Goal: Information Seeking & Learning: Learn about a topic

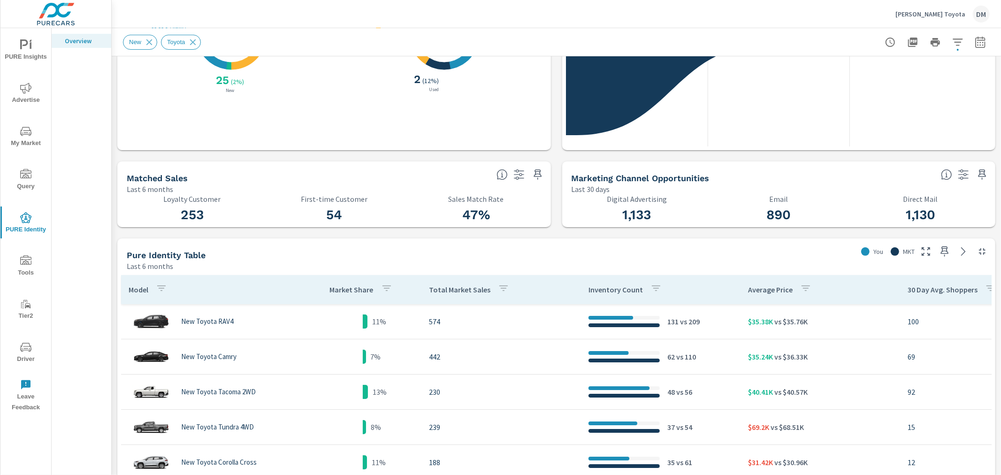
scroll to position [104, 0]
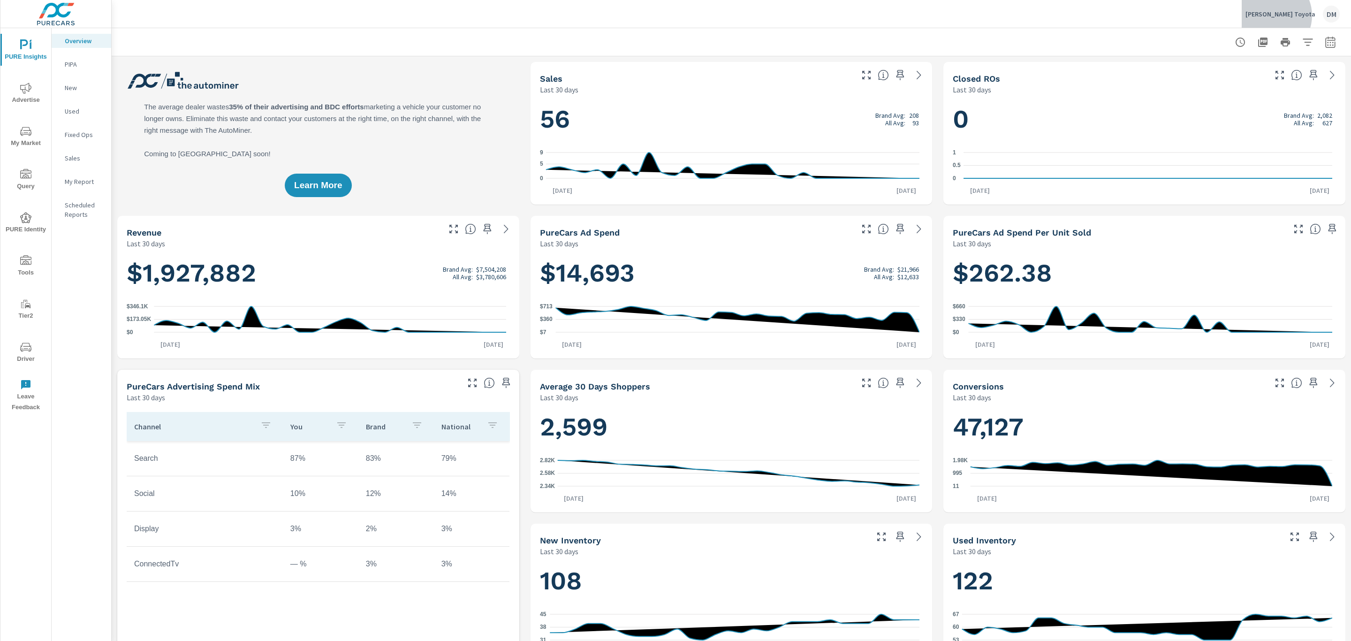
click at [1304, 15] on p "[PERSON_NAME] Toyota" at bounding box center [1280, 14] width 70 height 8
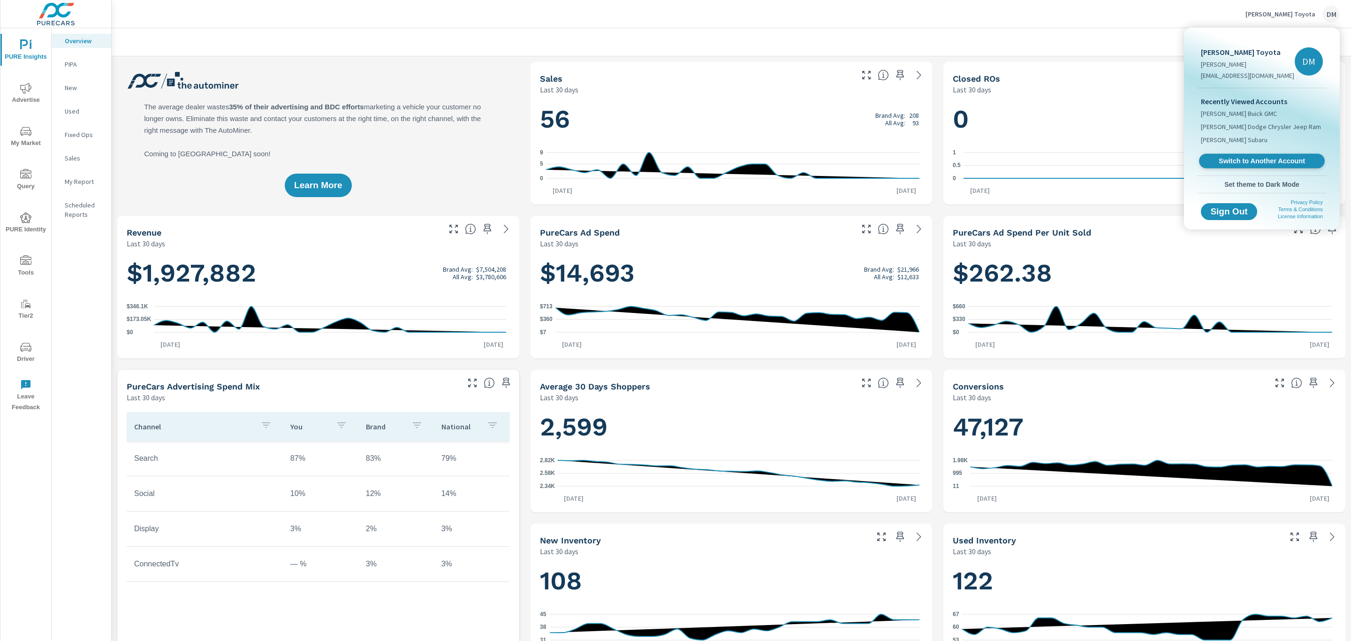
click at [1261, 161] on span "Switch to Another Account" at bounding box center [1261, 161] width 115 height 9
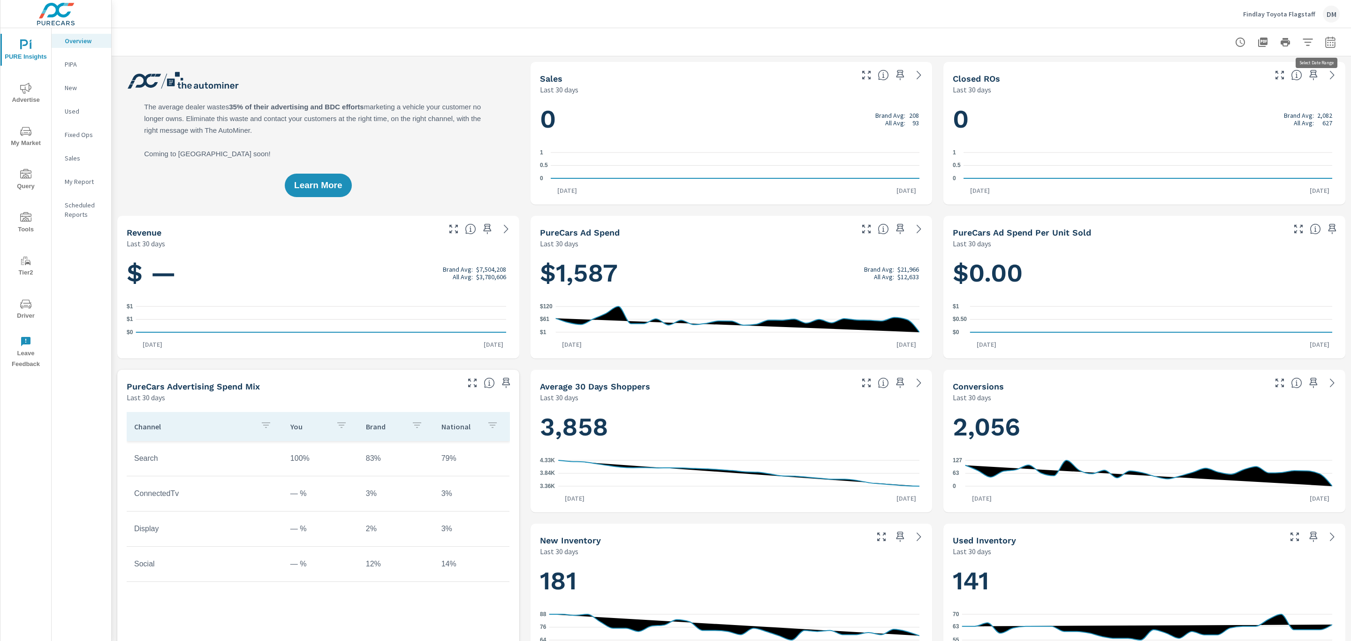
click at [1325, 46] on icon "button" at bounding box center [1330, 42] width 11 height 11
select select "Last 30 days"
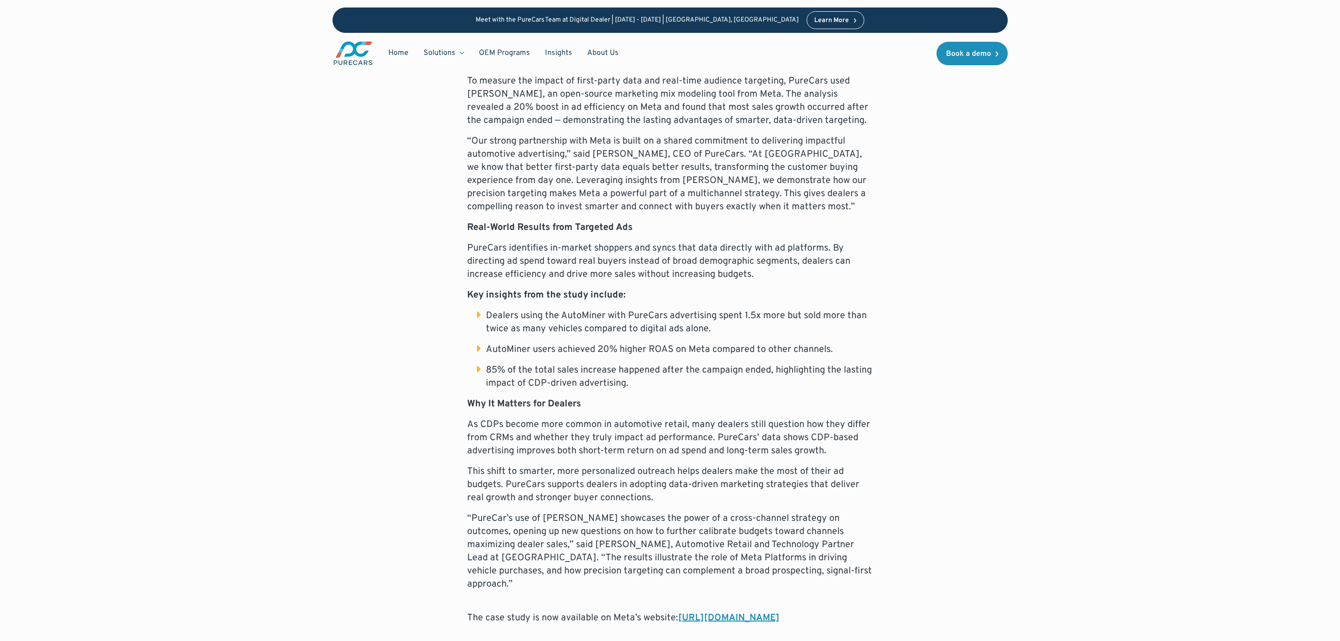
scroll to position [563, 0]
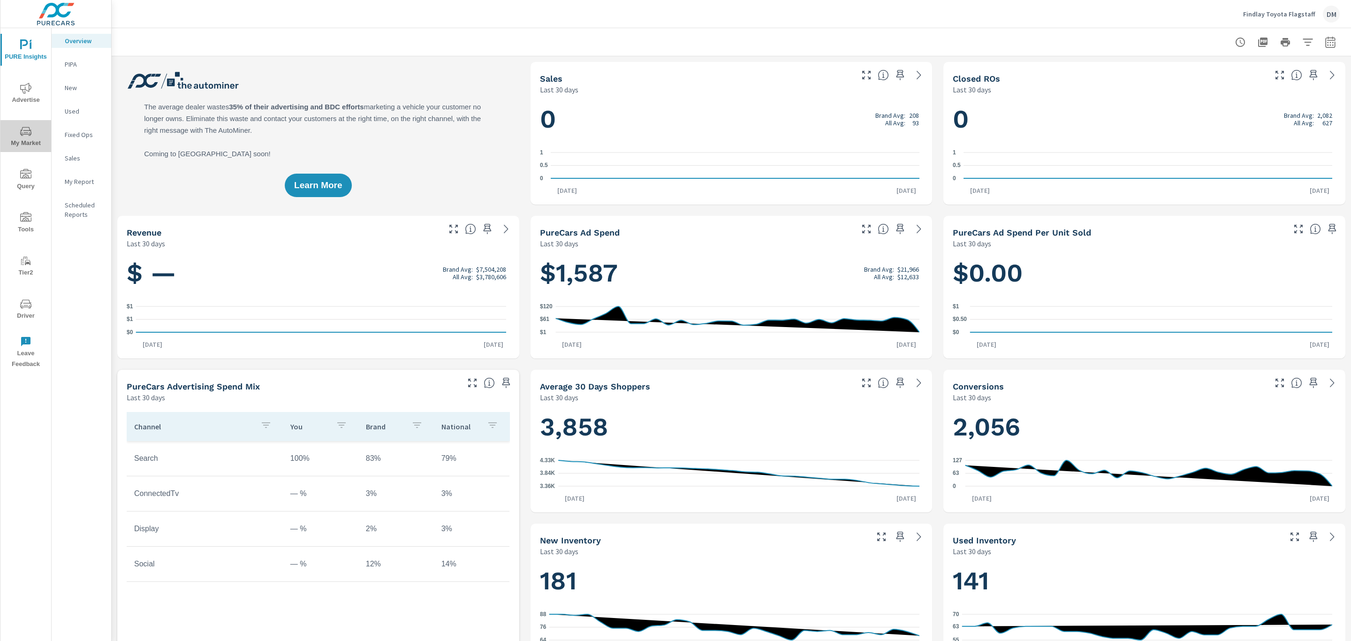
click at [30, 137] on span "My Market" at bounding box center [25, 137] width 45 height 23
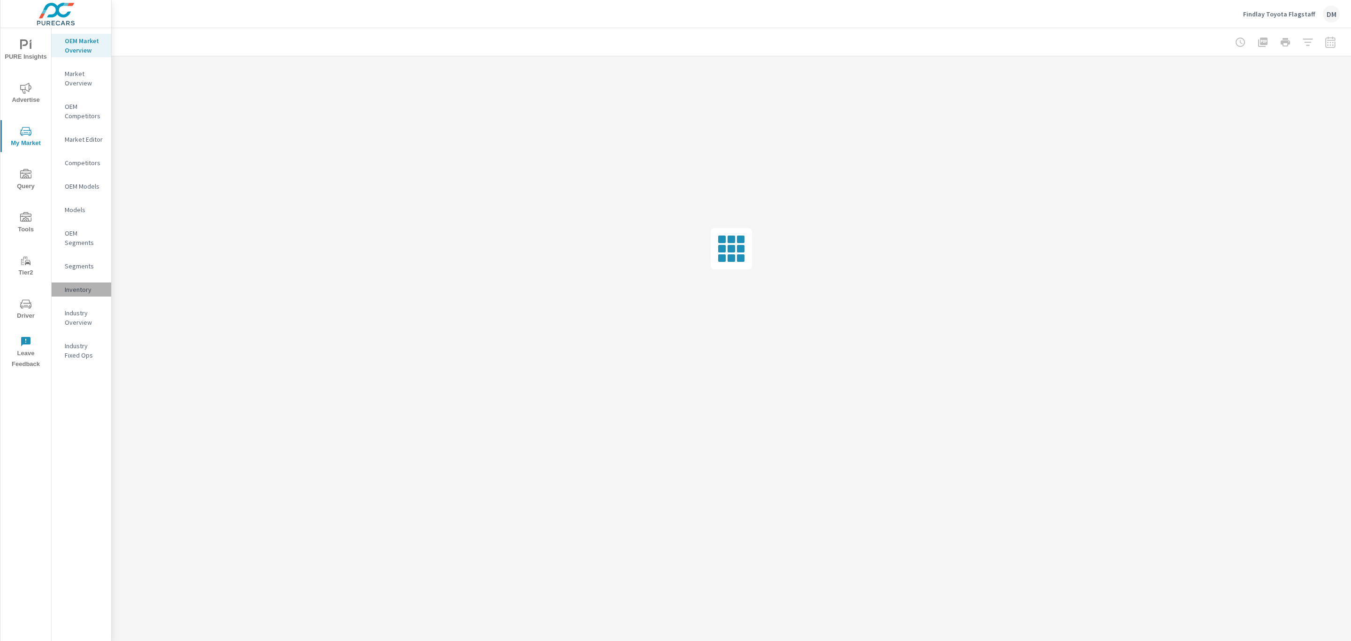
click at [78, 287] on p "Inventory" at bounding box center [84, 289] width 39 height 9
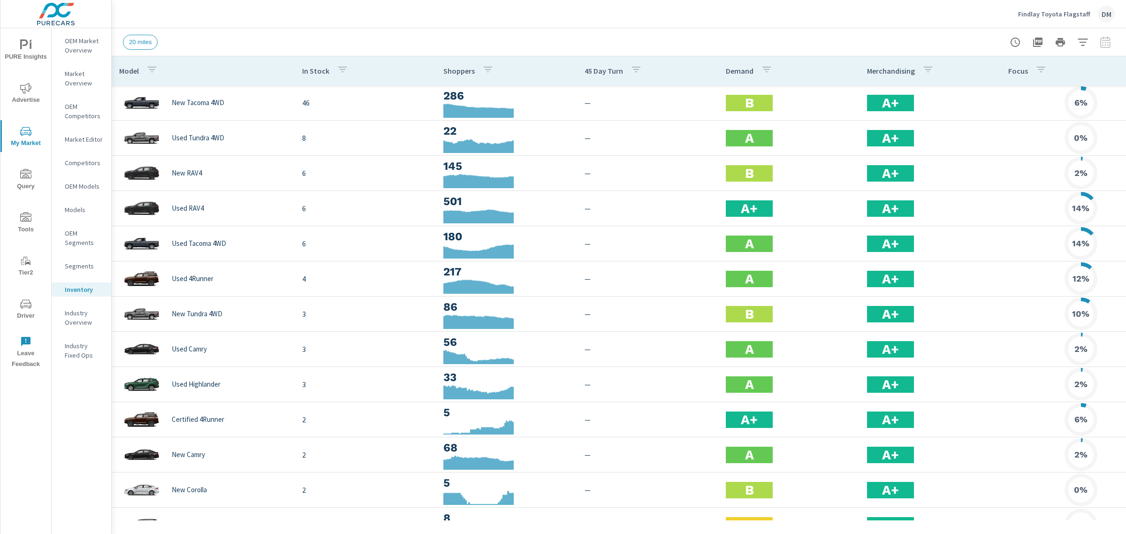
click at [28, 137] on icon "nav menu" at bounding box center [25, 131] width 11 height 11
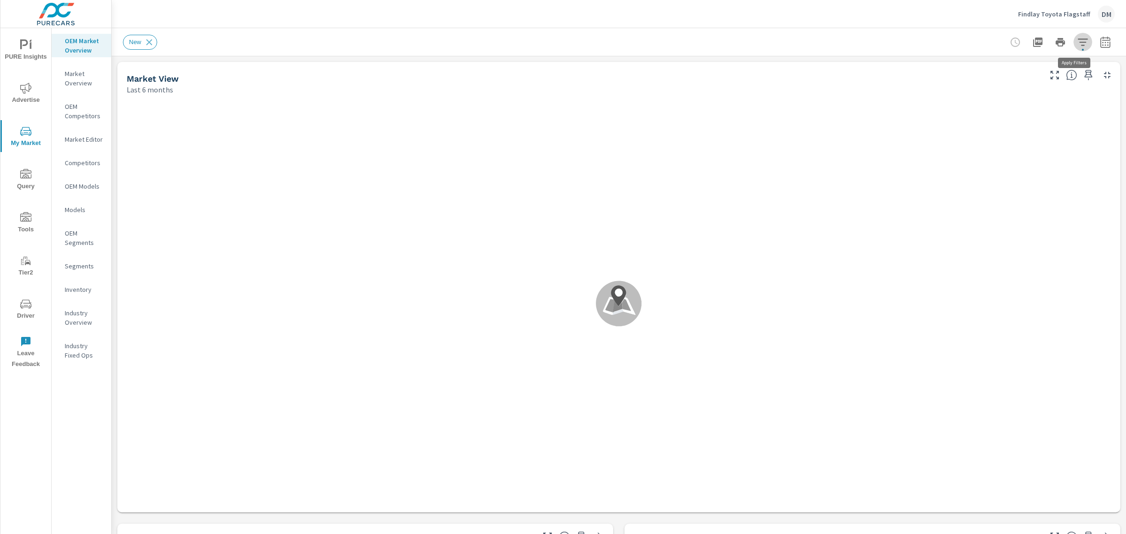
click at [1077, 37] on icon "button" at bounding box center [1082, 42] width 11 height 11
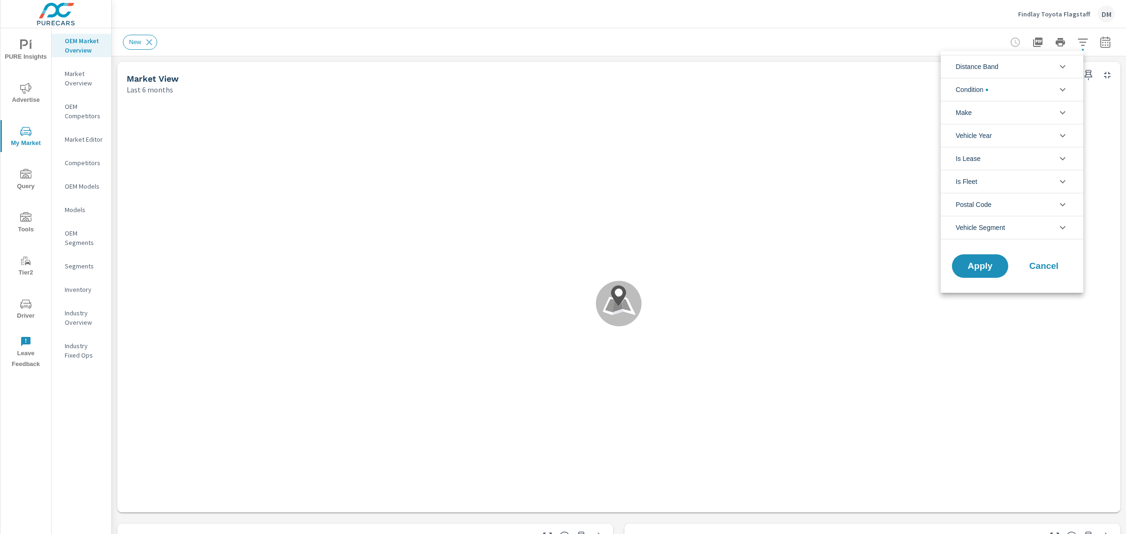
click at [1042, 62] on li "Distance Band" at bounding box center [1012, 66] width 143 height 23
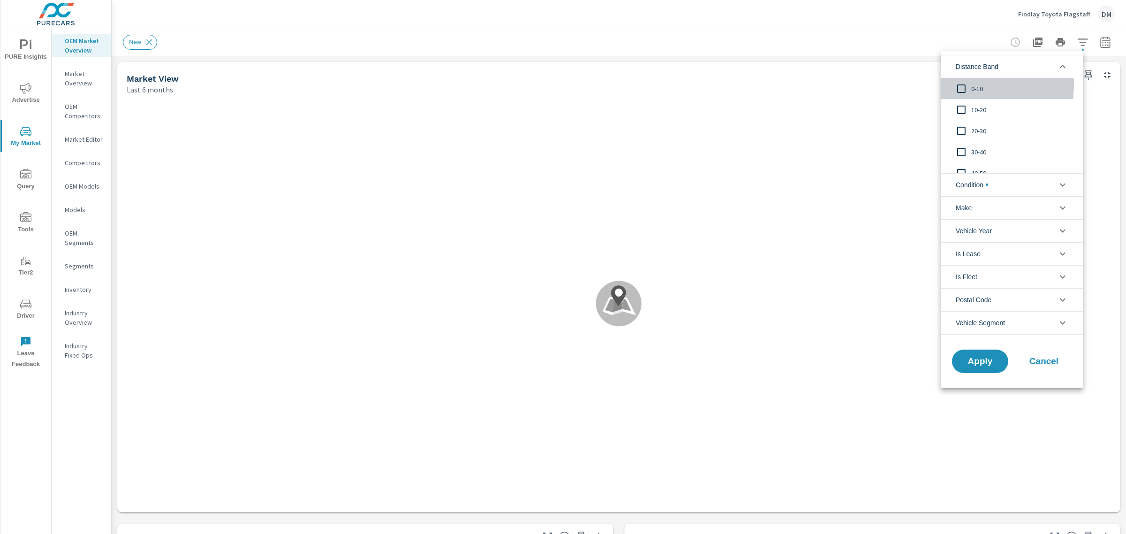
click at [958, 85] on input "filter options" at bounding box center [961, 89] width 20 height 20
click at [960, 106] on input "filter options" at bounding box center [961, 110] width 20 height 20
click at [960, 127] on input "filter options" at bounding box center [961, 131] width 20 height 20
click at [960, 151] on input "filter options" at bounding box center [961, 152] width 20 height 20
click at [969, 181] on span "Condition" at bounding box center [972, 185] width 32 height 23
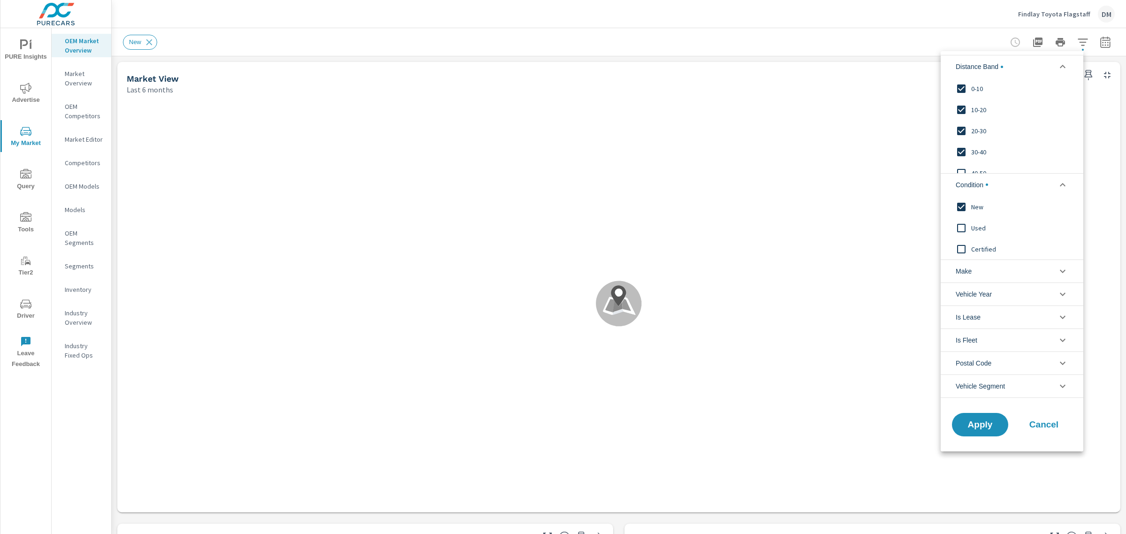
click at [964, 271] on span "Make" at bounding box center [964, 271] width 16 height 23
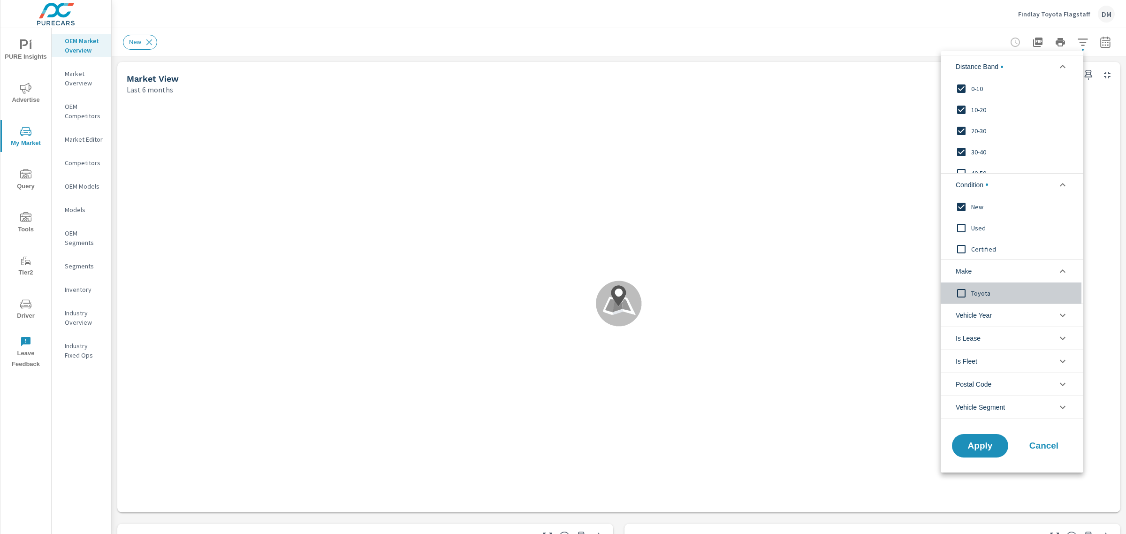
click at [963, 287] on input "filter options" at bounding box center [961, 293] width 20 height 20
click at [978, 445] on span "Apply" at bounding box center [980, 445] width 38 height 9
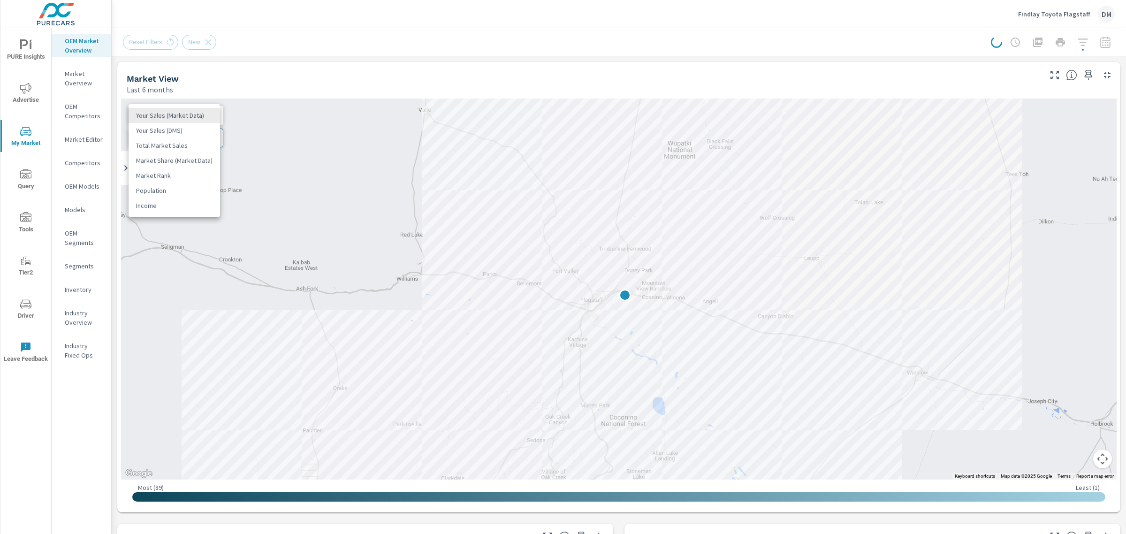
click at [192, 114] on body "PURE Insights Advertise My Market Query Tools Tier2 Driver Leave Feedback OEM M…" at bounding box center [563, 267] width 1126 height 534
click at [188, 144] on li "Total Market Sales" at bounding box center [174, 145] width 91 height 15
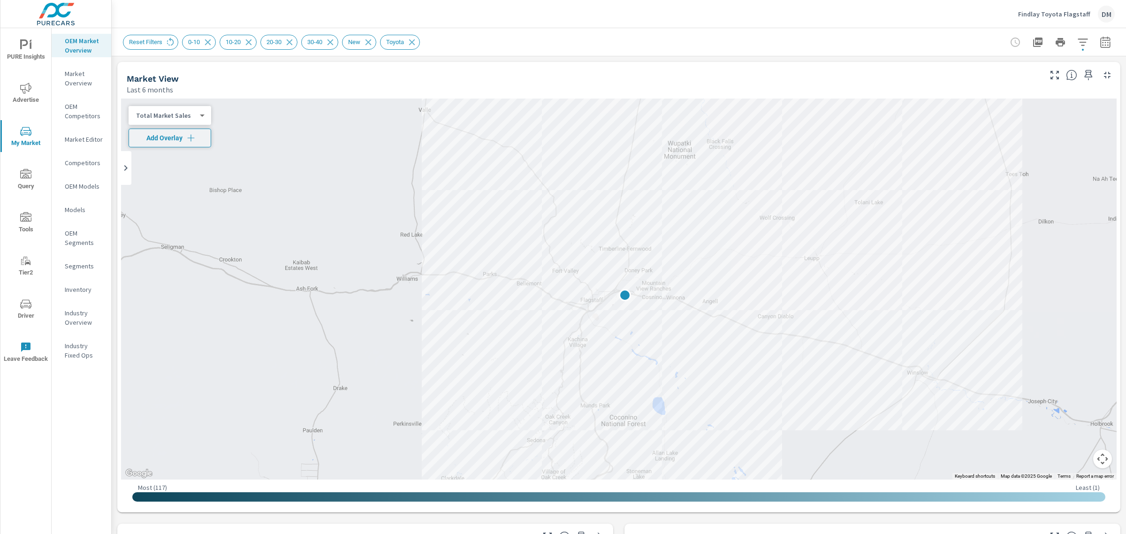
click at [198, 119] on body "PURE Insights Advertise My Market Query Tools Tier2 Driver Leave Feedback OEM M…" at bounding box center [563, 267] width 1126 height 534
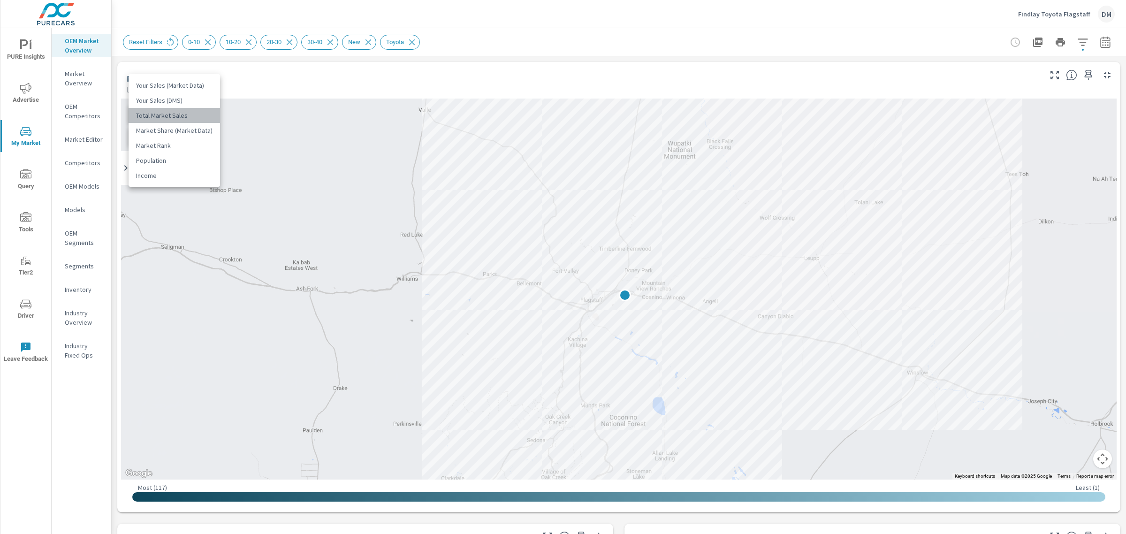
click at [199, 118] on li "Total Market Sales" at bounding box center [174, 115] width 91 height 15
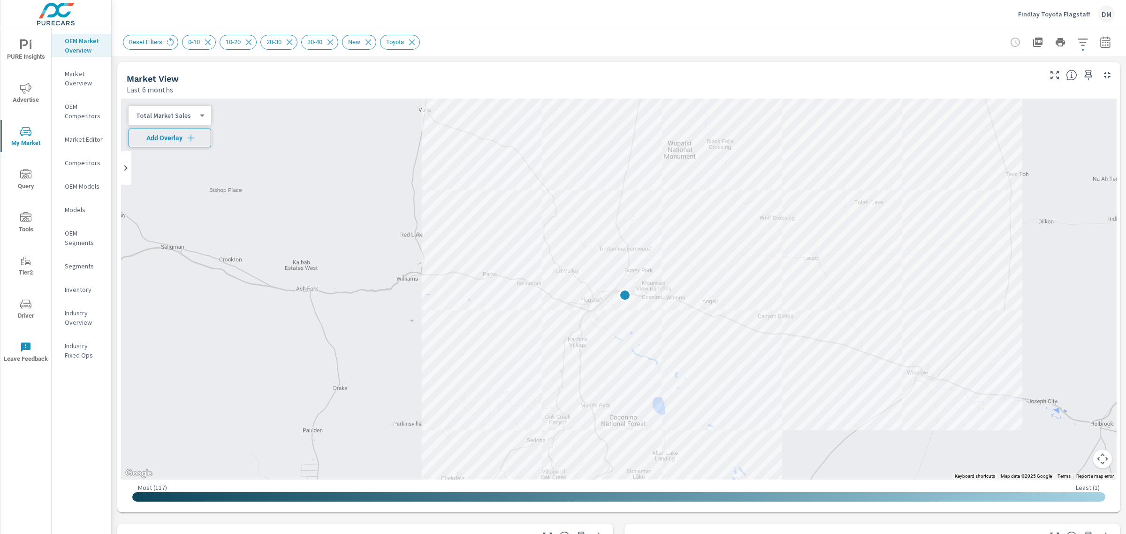
click at [197, 139] on span "Add Overlay" at bounding box center [170, 137] width 74 height 9
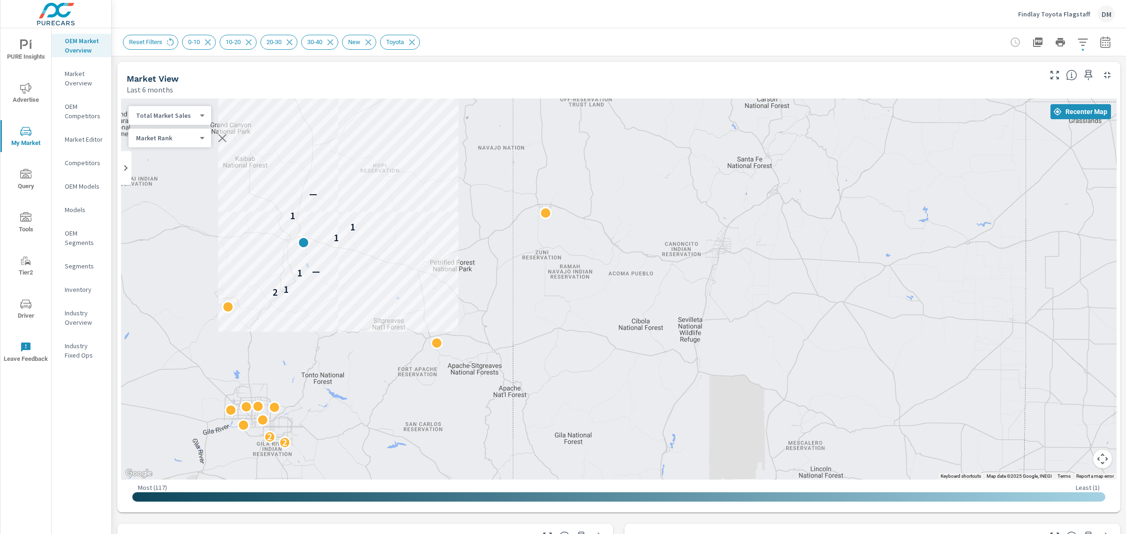
drag, startPoint x: 791, startPoint y: 273, endPoint x: 407, endPoint y: 247, distance: 385.0
click at [407, 247] on div "2 2 2 1 1 — 1 1 1 —" at bounding box center [618, 289] width 995 height 381
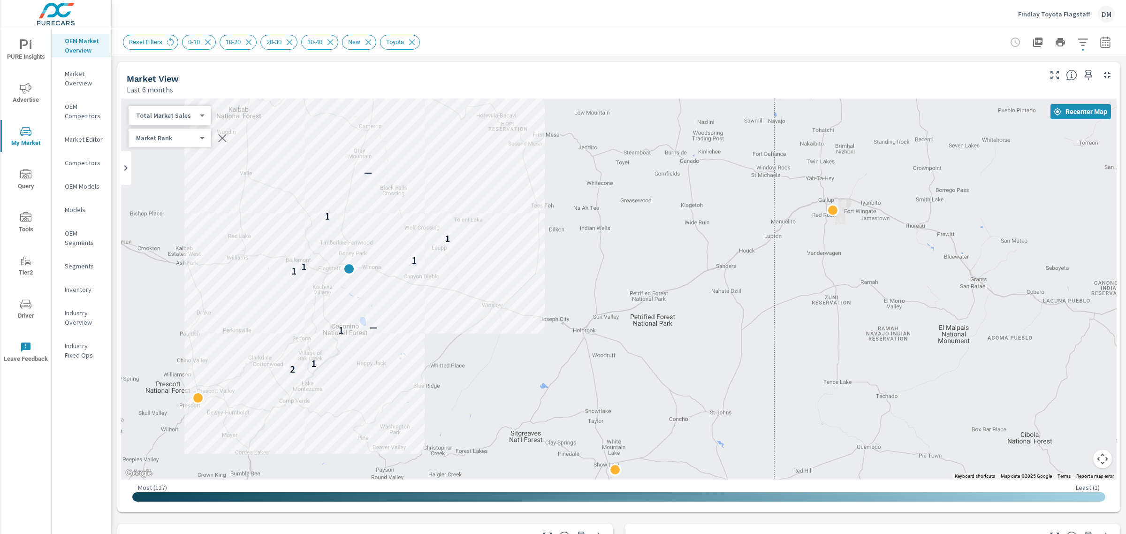
drag, startPoint x: 404, startPoint y: 256, endPoint x: 564, endPoint y: 295, distance: 165.0
click at [568, 296] on div "2 1 1 — 1 1 1 1 1 —" at bounding box center [618, 289] width 995 height 381
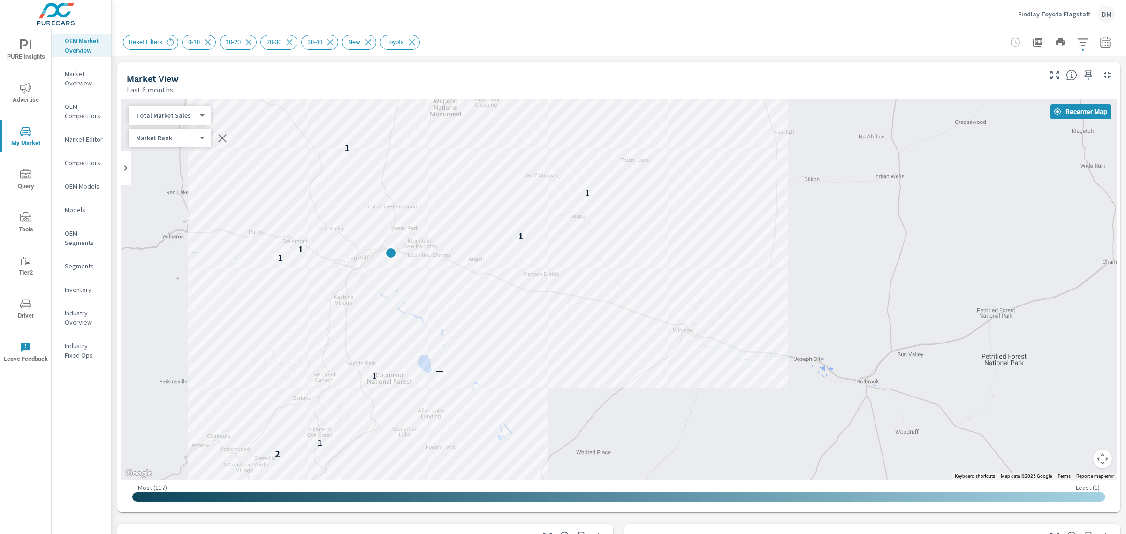
drag, startPoint x: 495, startPoint y: 281, endPoint x: 765, endPoint y: 307, distance: 271.5
click at [765, 307] on div "2 1 1 — 1 1 1 1 1 —" at bounding box center [618, 289] width 995 height 381
click at [1077, 38] on icon "button" at bounding box center [1082, 42] width 11 height 11
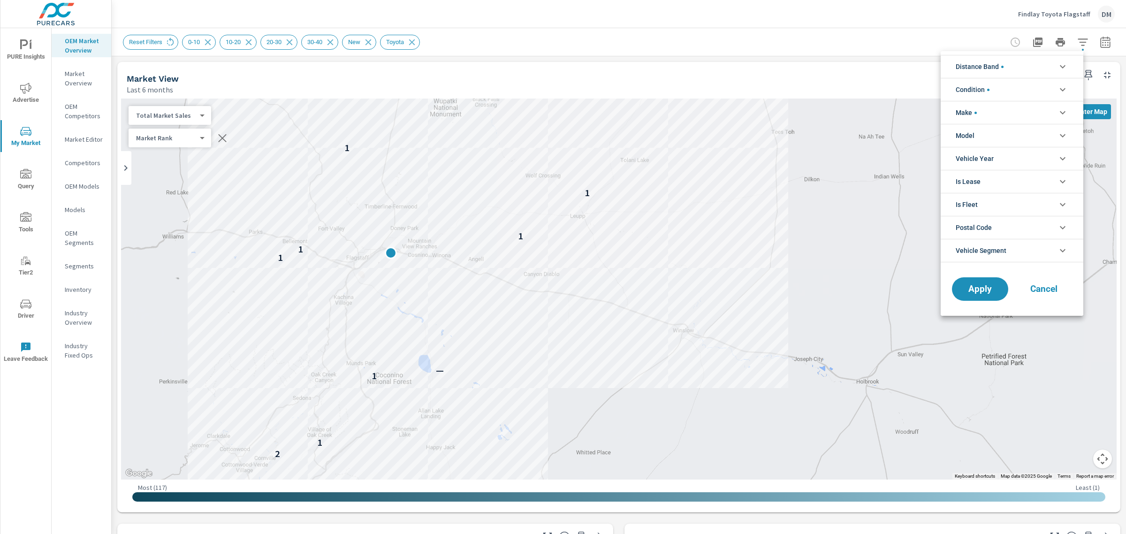
click at [1049, 63] on li "Distance Band" at bounding box center [1012, 66] width 143 height 23
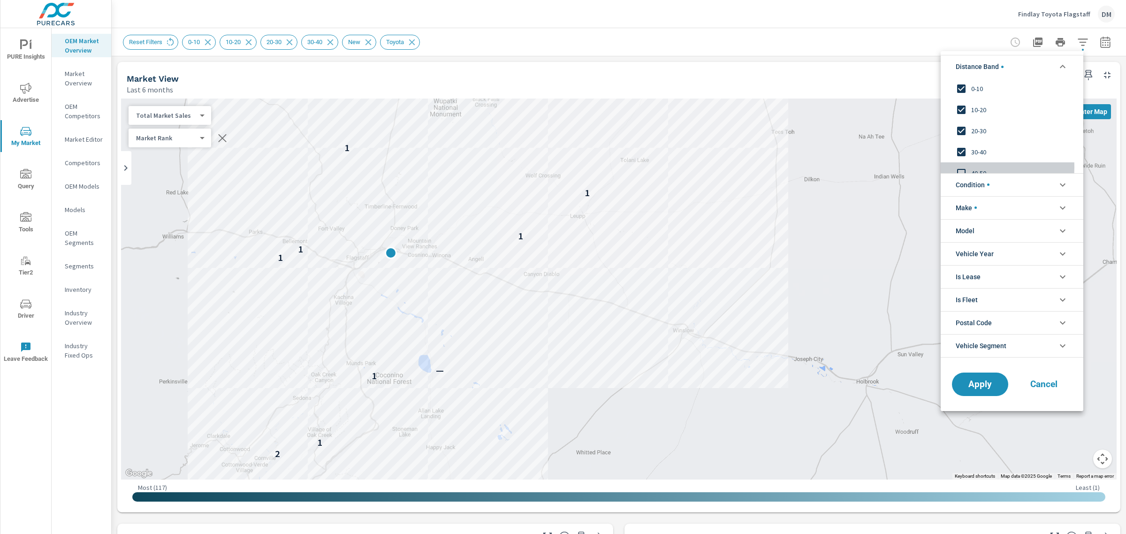
click at [962, 167] on input "filter options" at bounding box center [961, 173] width 20 height 20
click at [985, 377] on button "Apply" at bounding box center [980, 384] width 58 height 24
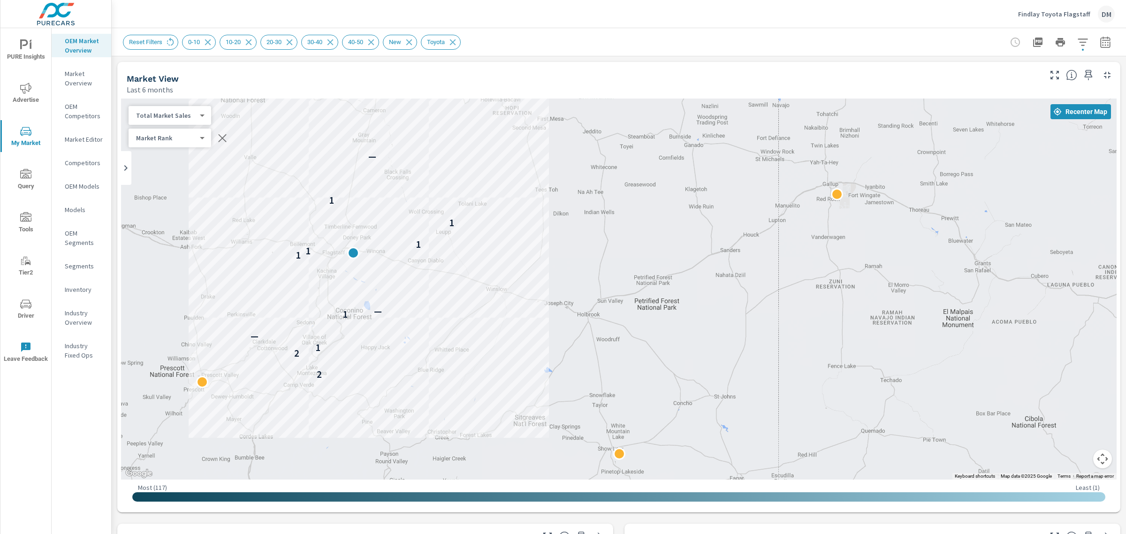
drag, startPoint x: 743, startPoint y: 305, endPoint x: 542, endPoint y: 289, distance: 201.0
click at [542, 289] on div "2 2 1 — 1 — 1 1 1 1 1 —" at bounding box center [870, 526] width 901 height 507
click at [1101, 43] on icon "button" at bounding box center [1105, 41] width 10 height 11
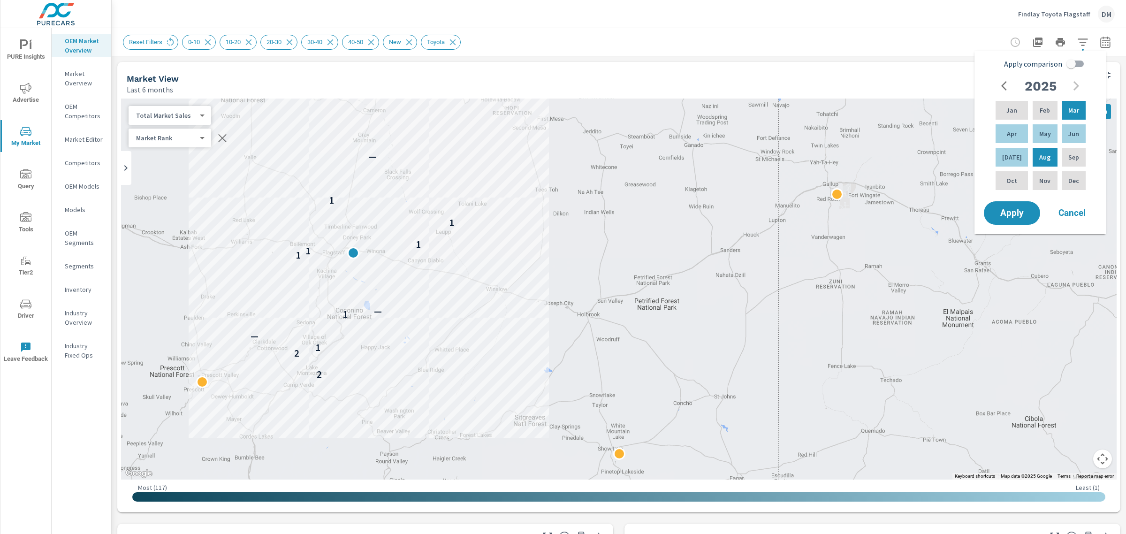
click at [1079, 63] on input "Apply comparison" at bounding box center [1070, 64] width 53 height 18
checkbox input "true"
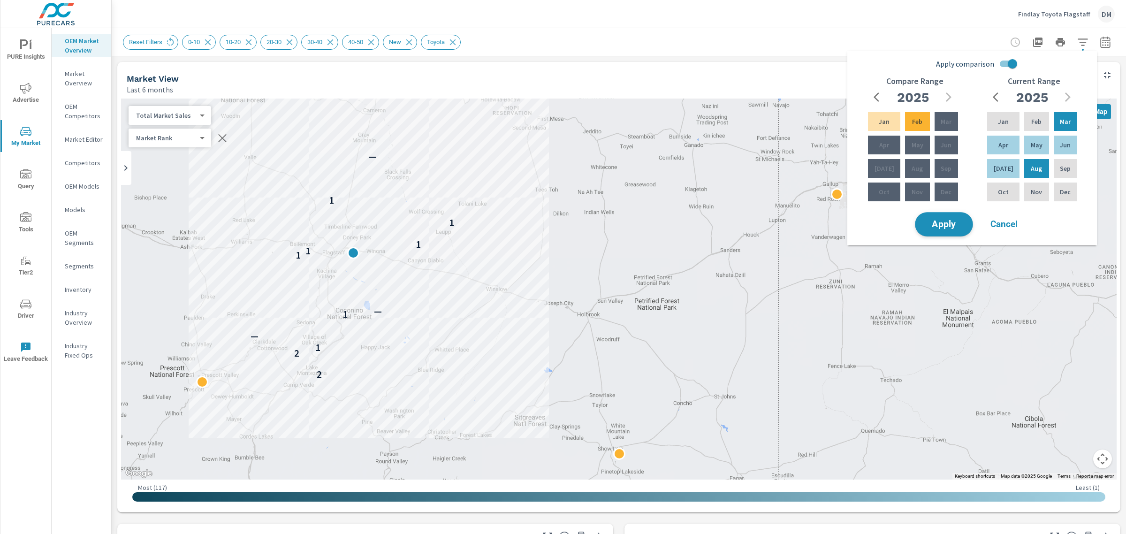
click at [953, 223] on span "Apply" at bounding box center [944, 224] width 38 height 9
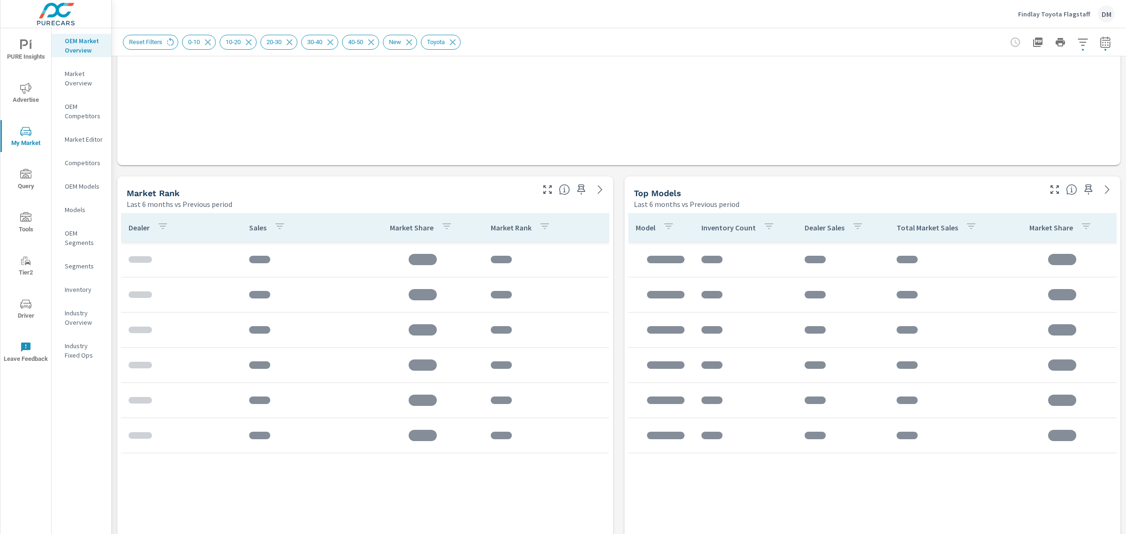
scroll to position [525, 0]
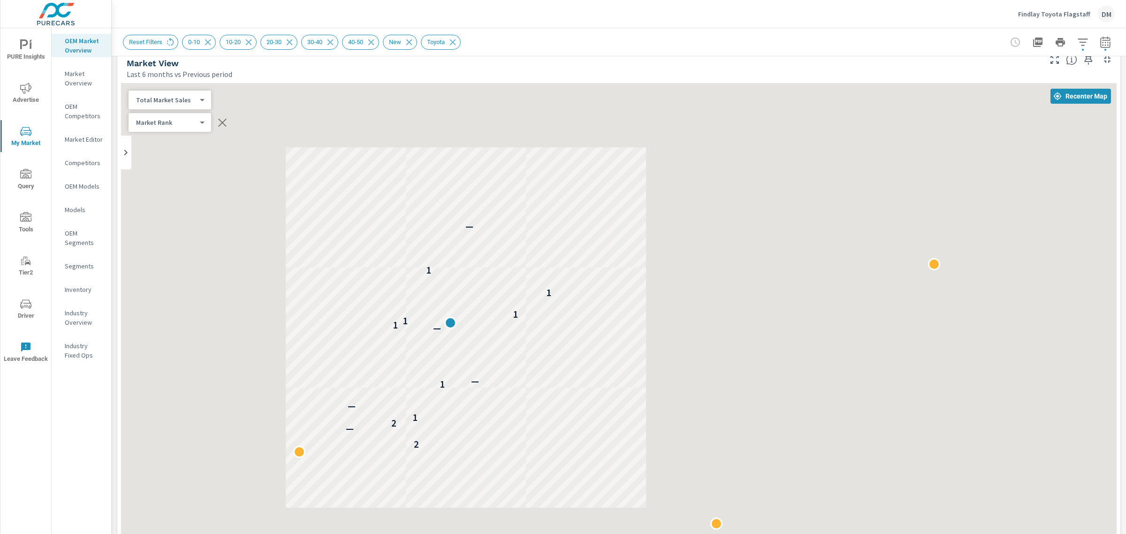
scroll to position [45, 0]
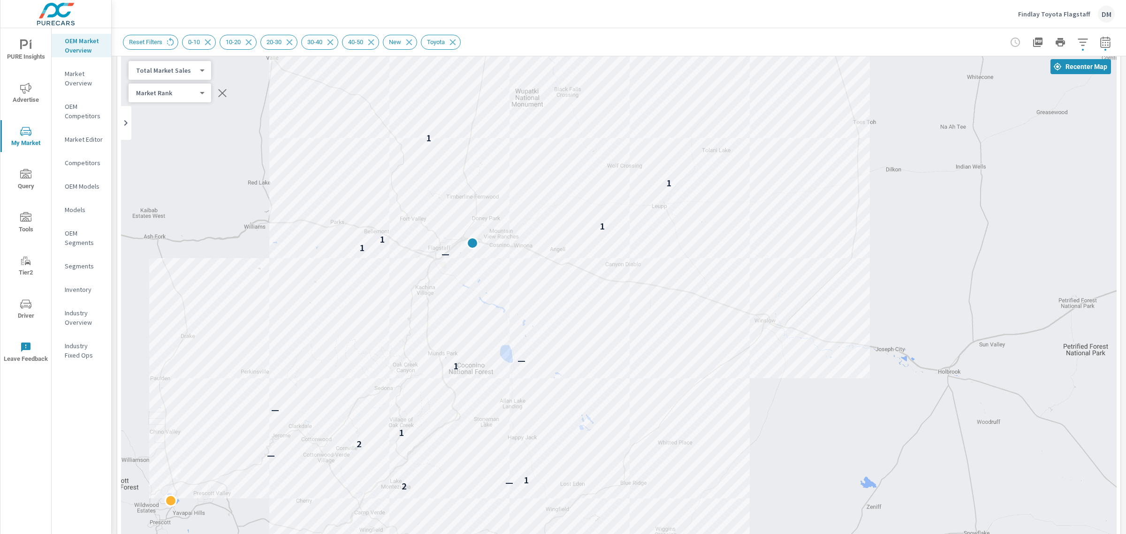
drag, startPoint x: 650, startPoint y: 377, endPoint x: 929, endPoint y: 359, distance: 279.7
click at [929, 359] on div "2 — 1 — 2 1 — 1 — — 1 1 1 1 1 —" at bounding box center [618, 314] width 995 height 522
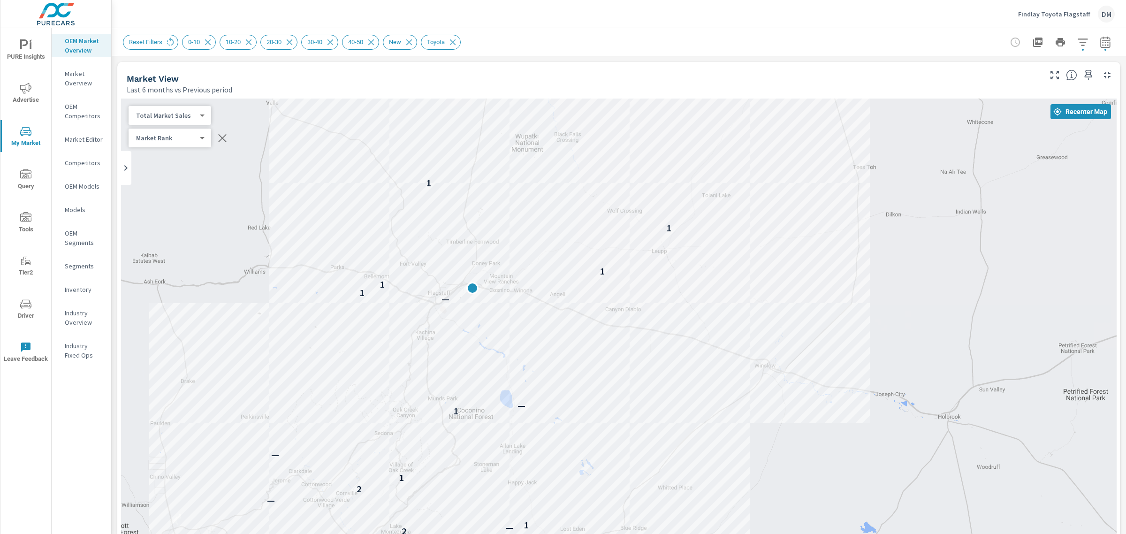
scroll to position [8, 0]
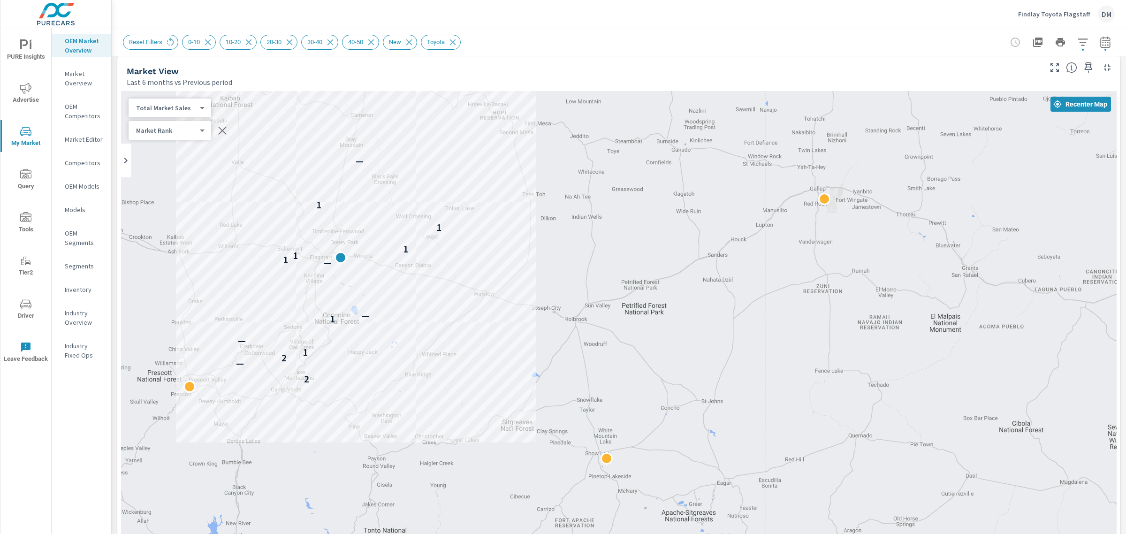
drag, startPoint x: 955, startPoint y: 272, endPoint x: 577, endPoint y: 250, distance: 377.8
click at [577, 250] on div "2 — 2 1 — 1 — — 1 1 1 1 1 —" at bounding box center [618, 352] width 995 height 522
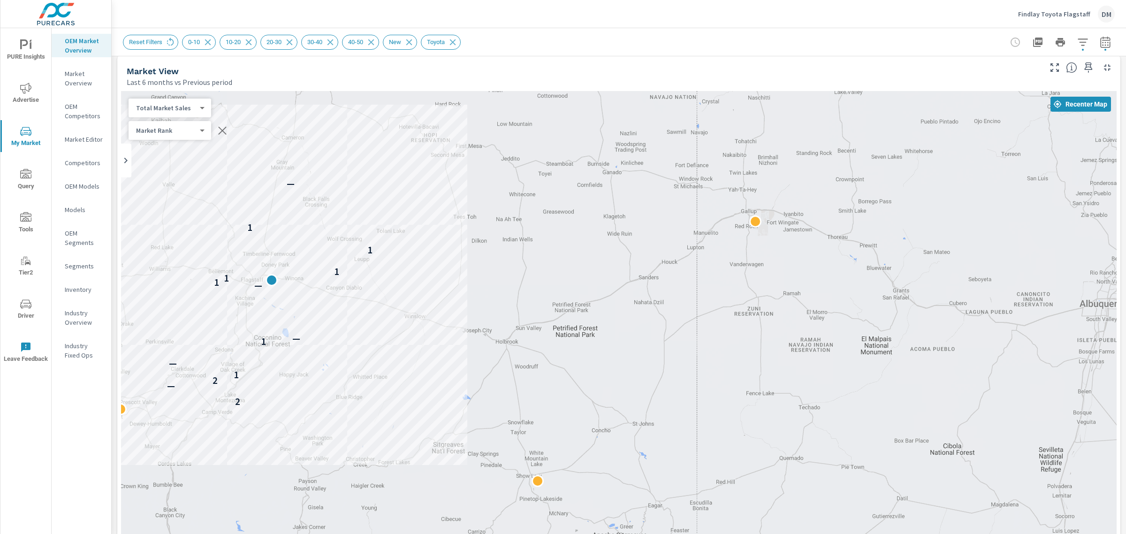
drag, startPoint x: 465, startPoint y: 297, endPoint x: 399, endPoint y: 316, distance: 69.2
click at [399, 317] on div "2 — 2 1 — 1 — — 1 1 1 1 1 —" at bounding box center [618, 352] width 995 height 522
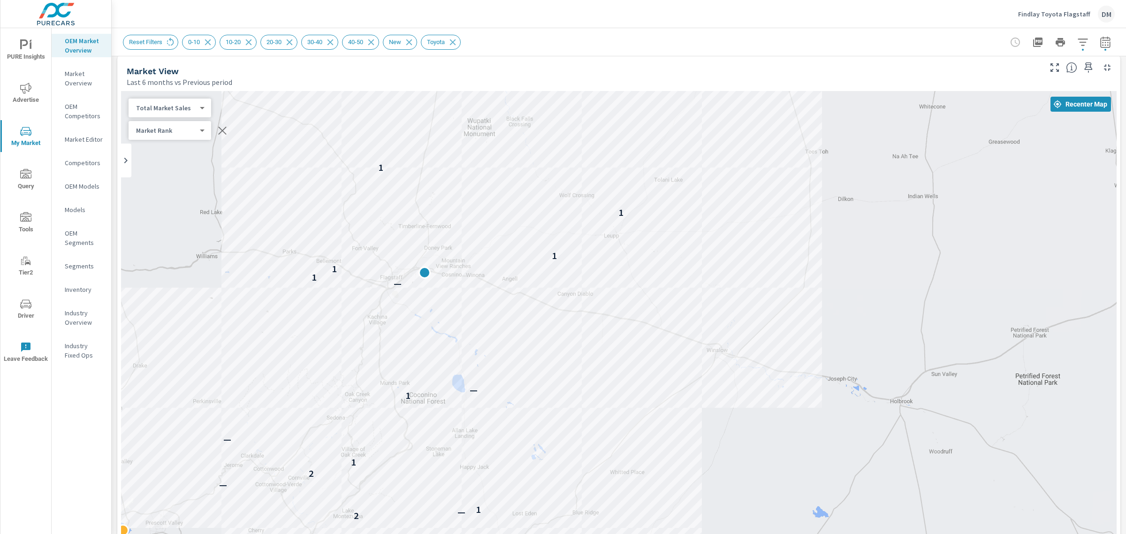
drag, startPoint x: 381, startPoint y: 331, endPoint x: 664, endPoint y: 371, distance: 285.2
click at [664, 371] on div "2 — 1 — 2 1 — 1 — — 1 1 1 1 1 —" at bounding box center [618, 352] width 995 height 522
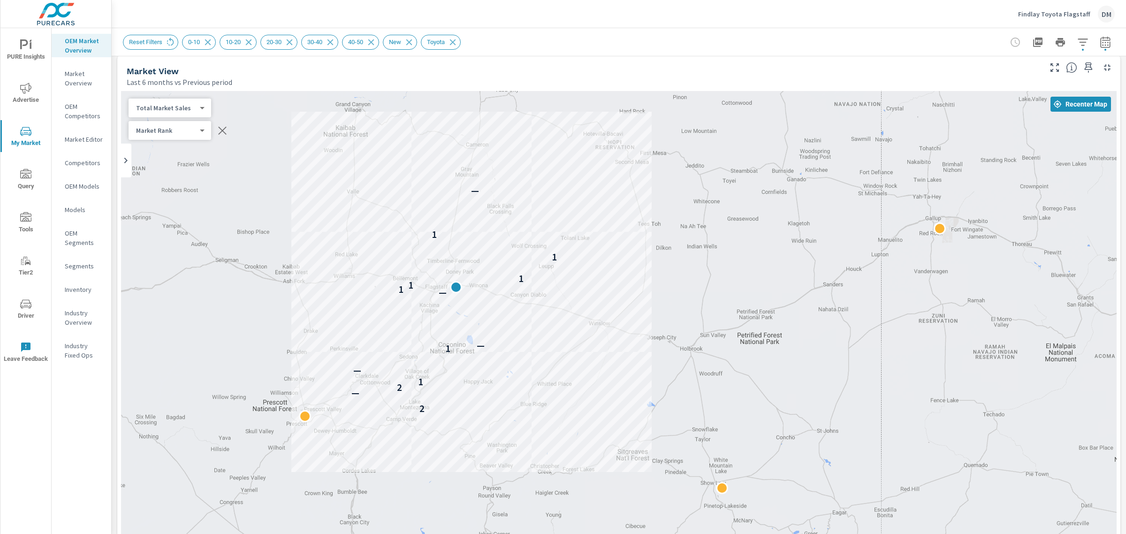
drag, startPoint x: 912, startPoint y: 383, endPoint x: 771, endPoint y: 358, distance: 143.8
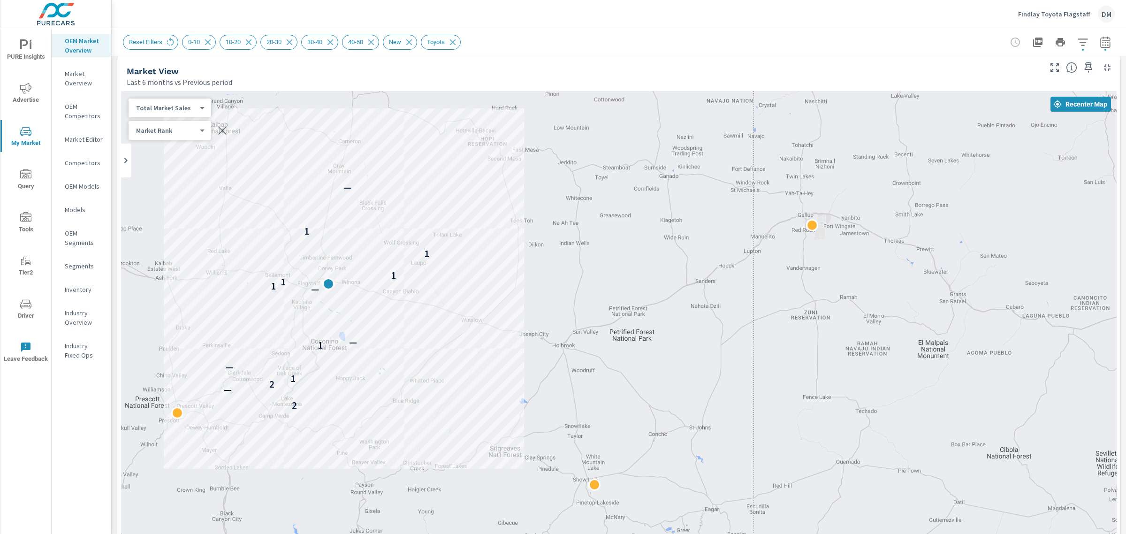
drag, startPoint x: 712, startPoint y: 351, endPoint x: 612, endPoint y: 352, distance: 99.9
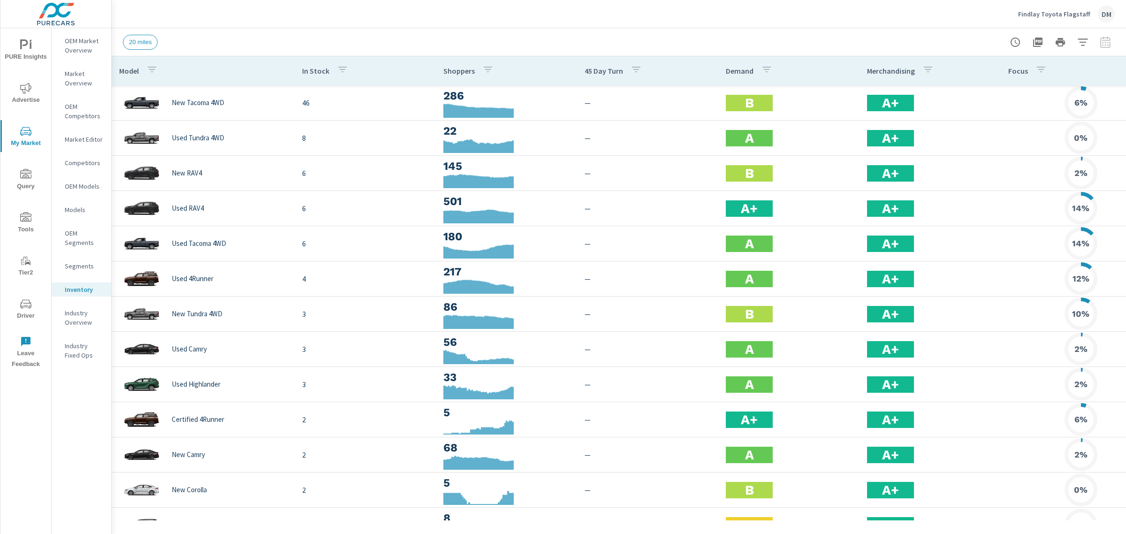
scroll to position [0, 43]
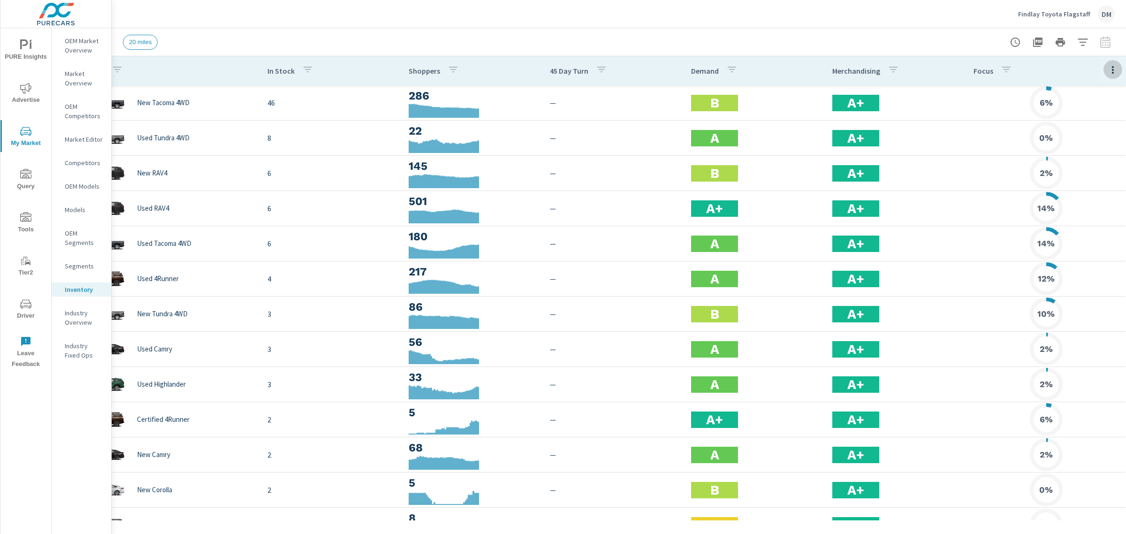
click at [1107, 73] on icon "button" at bounding box center [1112, 69] width 11 height 11
click at [1091, 220] on span "Customize columns..." at bounding box center [1082, 217] width 59 height 9
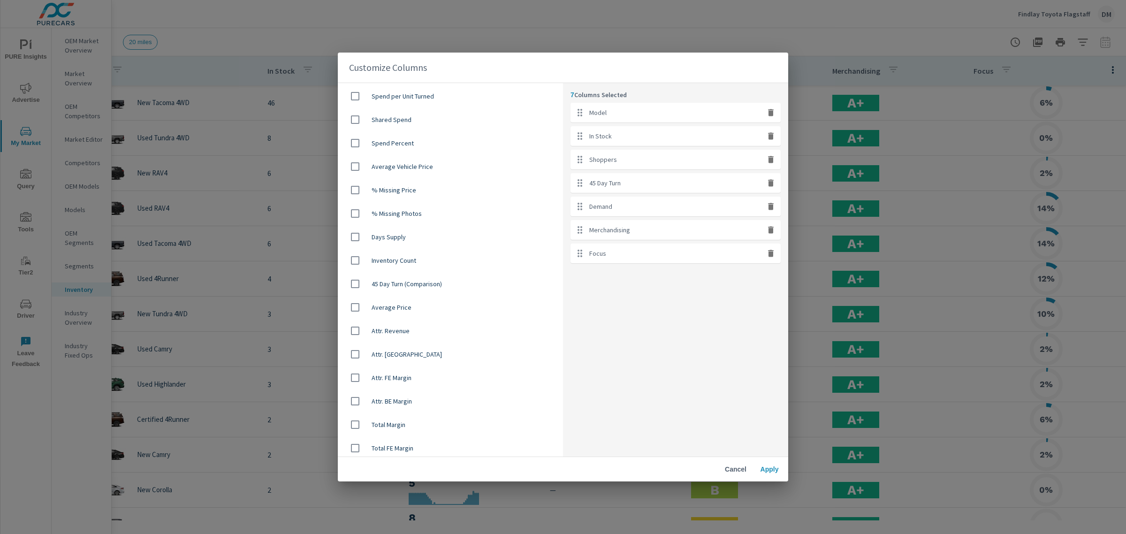
scroll to position [585, 0]
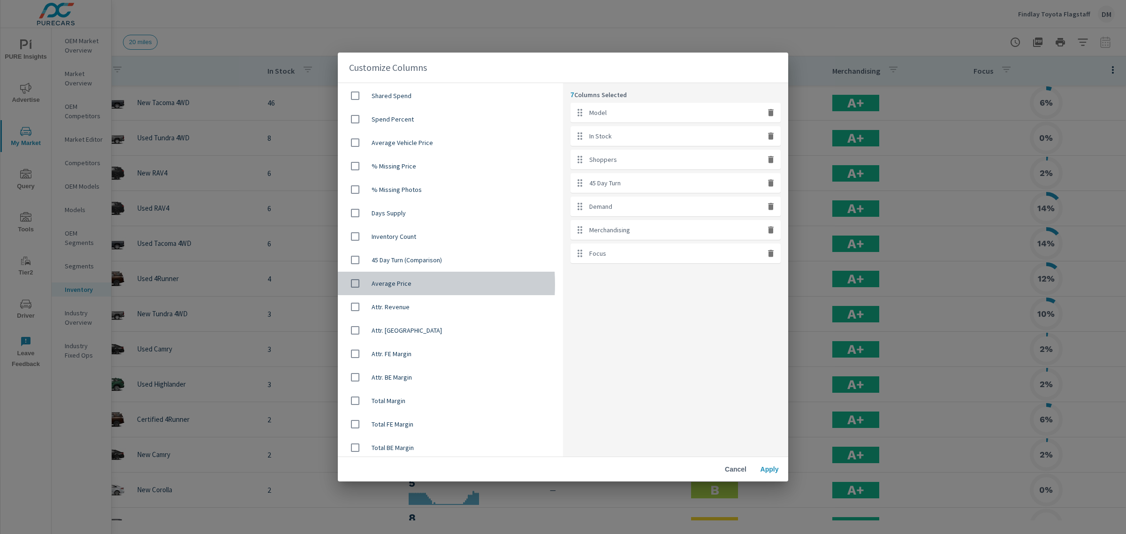
click at [357, 282] on input "checkbox" at bounding box center [355, 283] width 20 height 20
checkbox input "true"
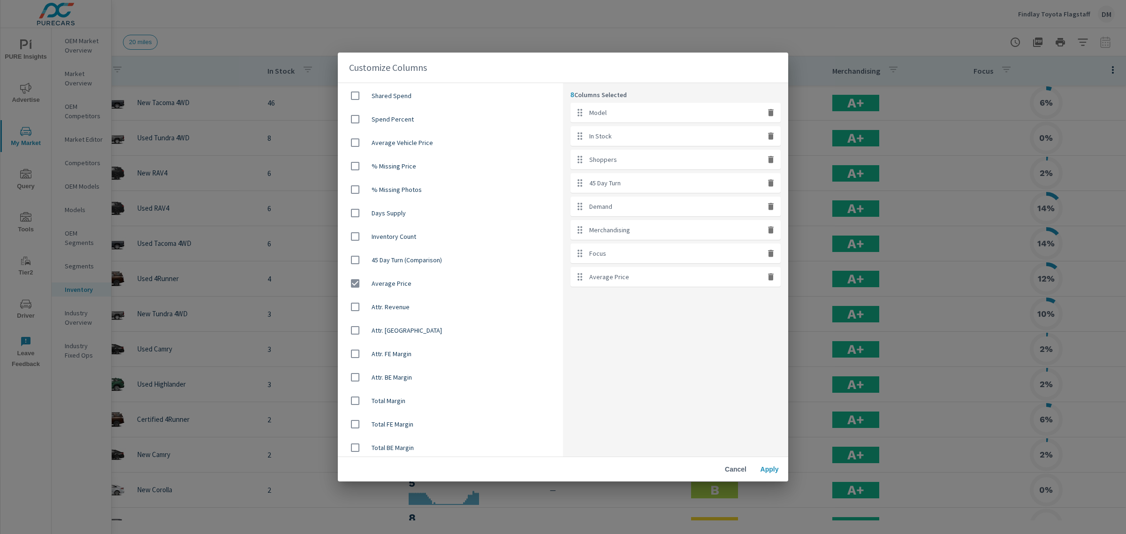
click at [767, 469] on span "Apply" at bounding box center [769, 469] width 23 height 8
